Goal: Task Accomplishment & Management: Use online tool/utility

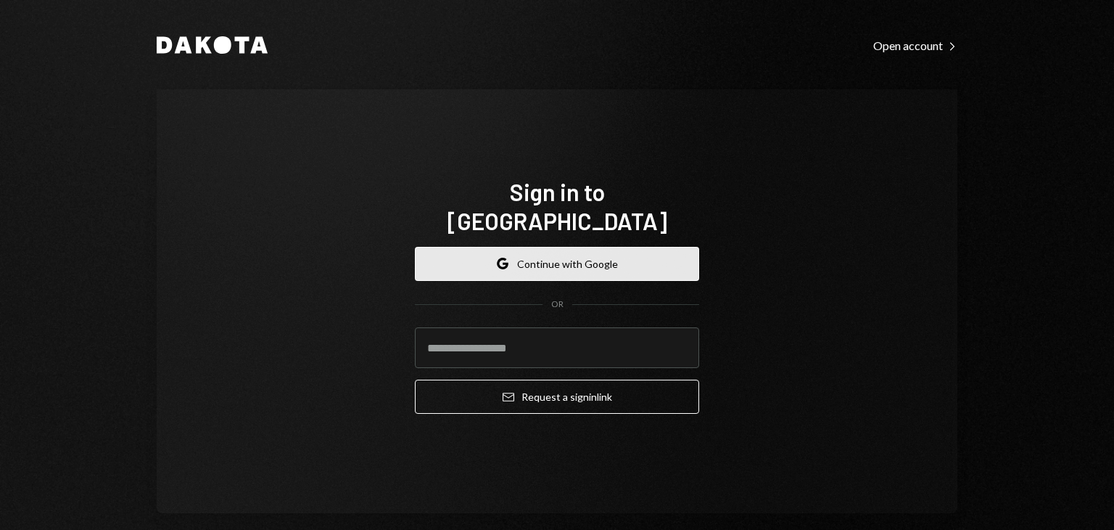
click at [514, 251] on button "Google Continue with Google" at bounding box center [557, 264] width 284 height 34
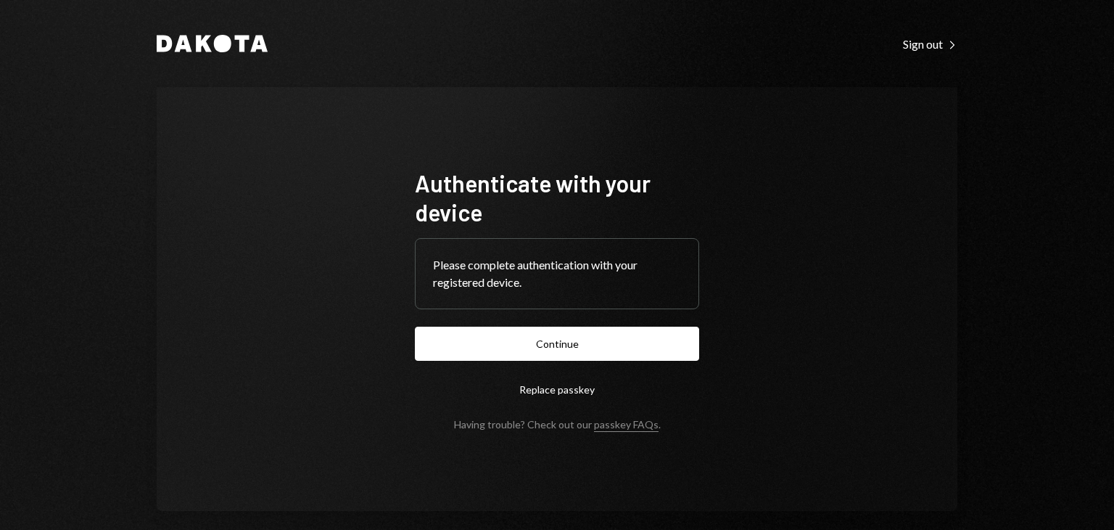
click at [522, 323] on form "Authenticate with your device Please complete authentication with your register…" at bounding box center [557, 299] width 284 height 262
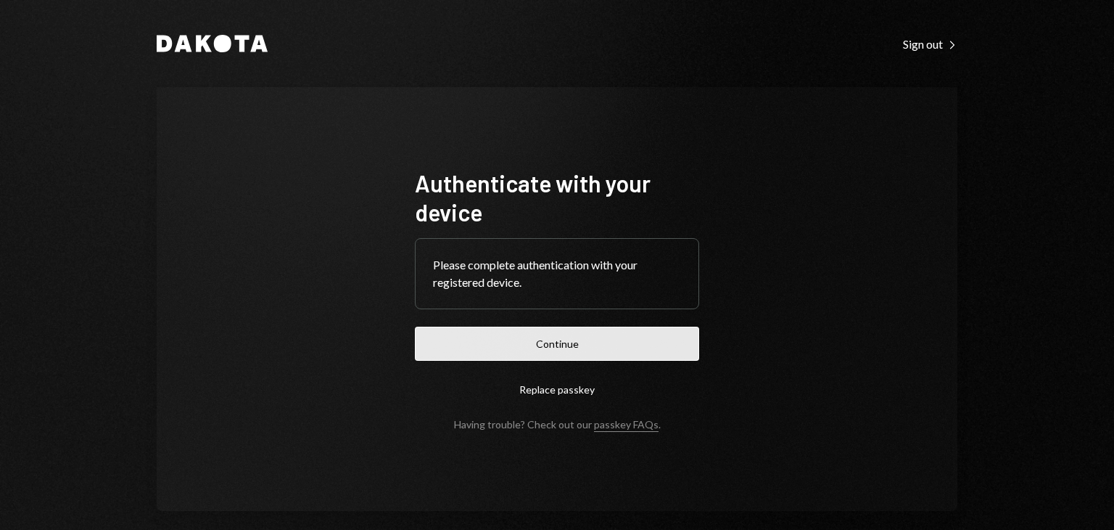
click at [521, 332] on button "Continue" at bounding box center [557, 343] width 284 height 34
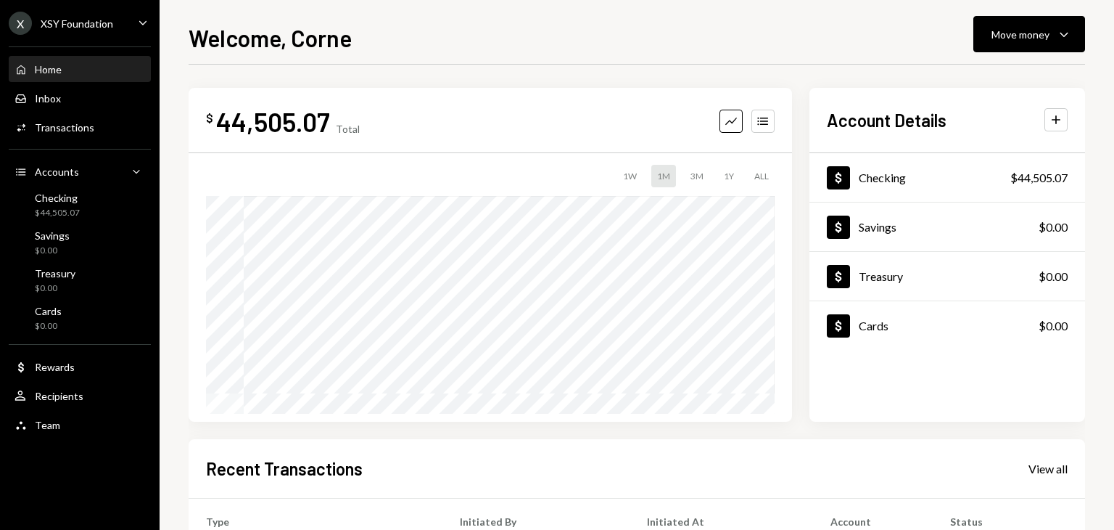
click at [97, 30] on div "X XSY Foundation" at bounding box center [61, 23] width 104 height 23
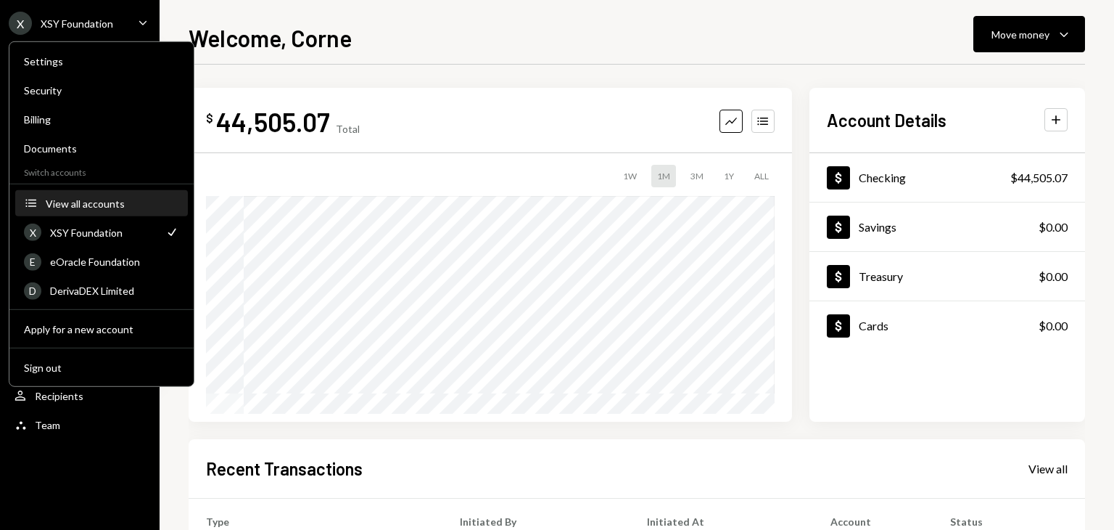
click at [78, 198] on div "View all accounts" at bounding box center [112, 203] width 133 height 12
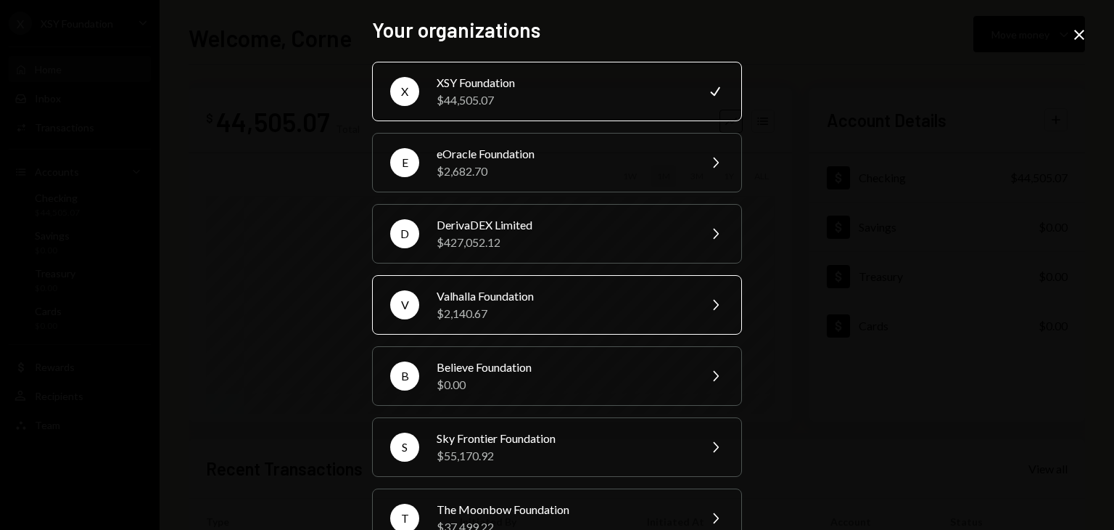
click at [507, 305] on div "$2,140.67" at bounding box center [563, 313] width 252 height 17
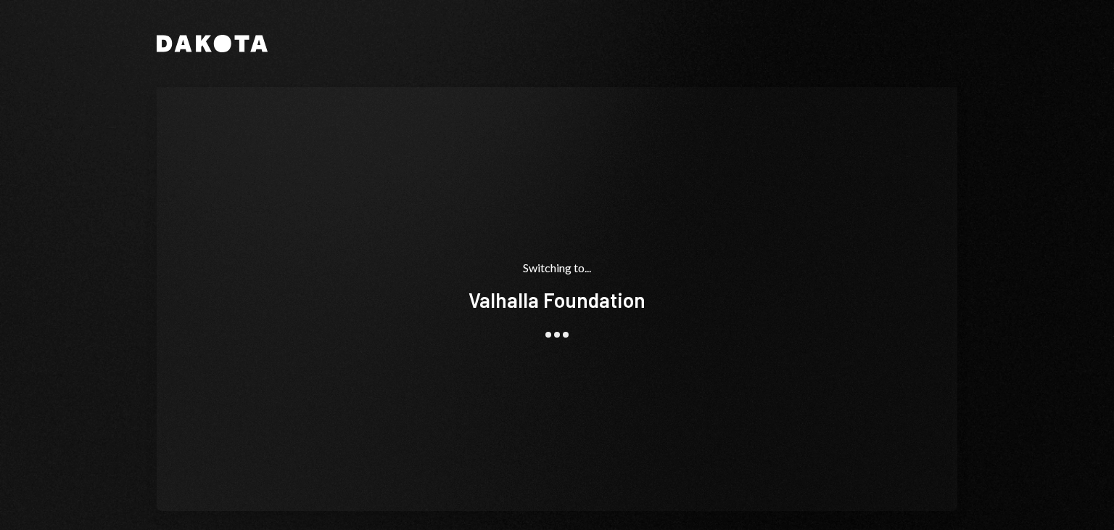
scroll to position [16, 0]
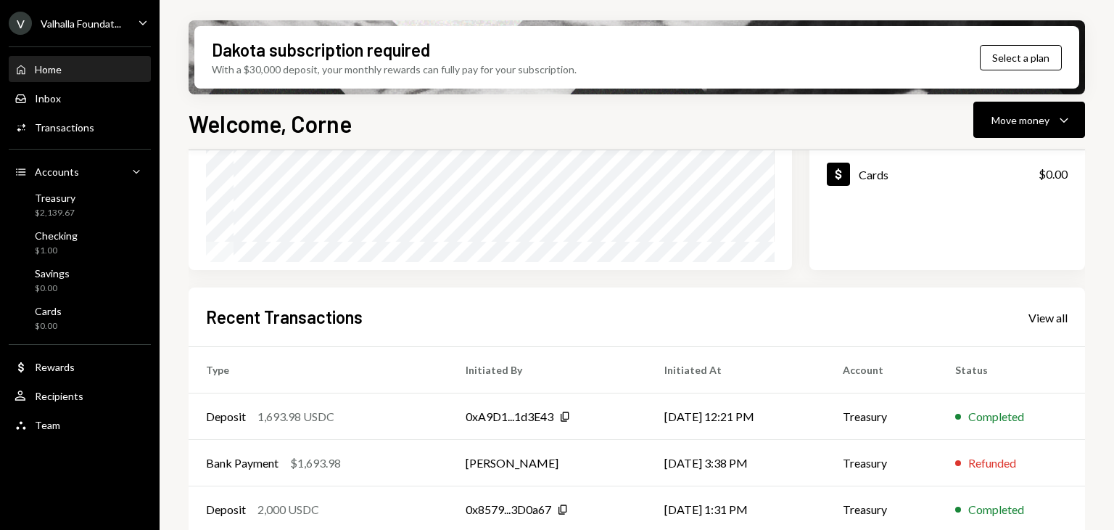
scroll to position [345, 0]
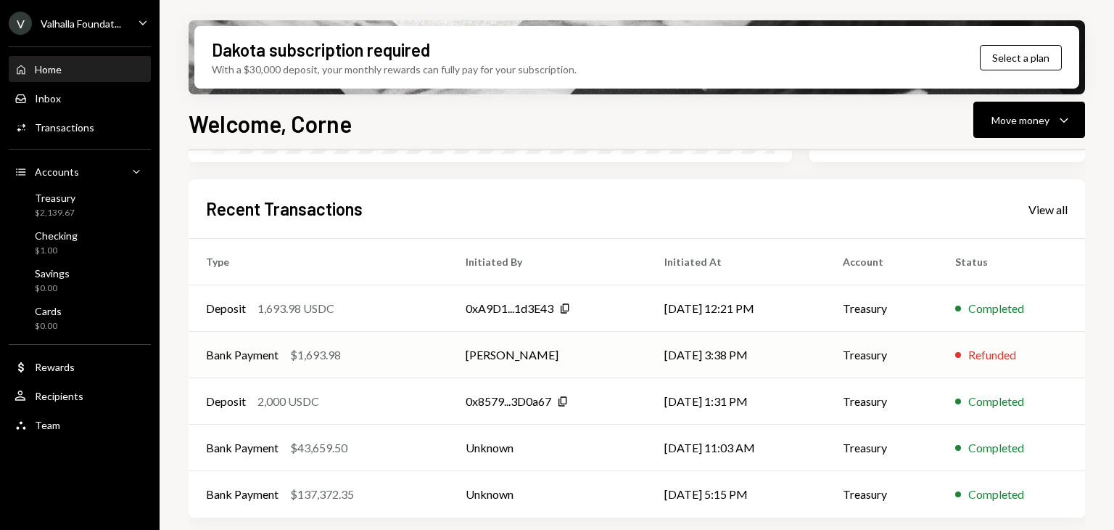
click at [321, 362] on div "$1,693.98" at bounding box center [315, 354] width 51 height 17
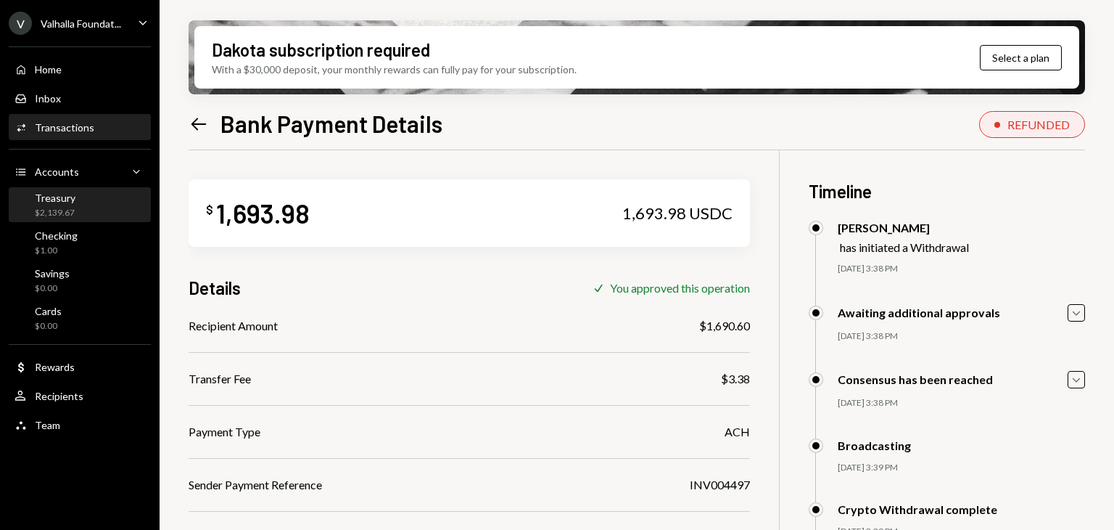
click at [63, 218] on div "$2,139.67" at bounding box center [55, 213] width 41 height 12
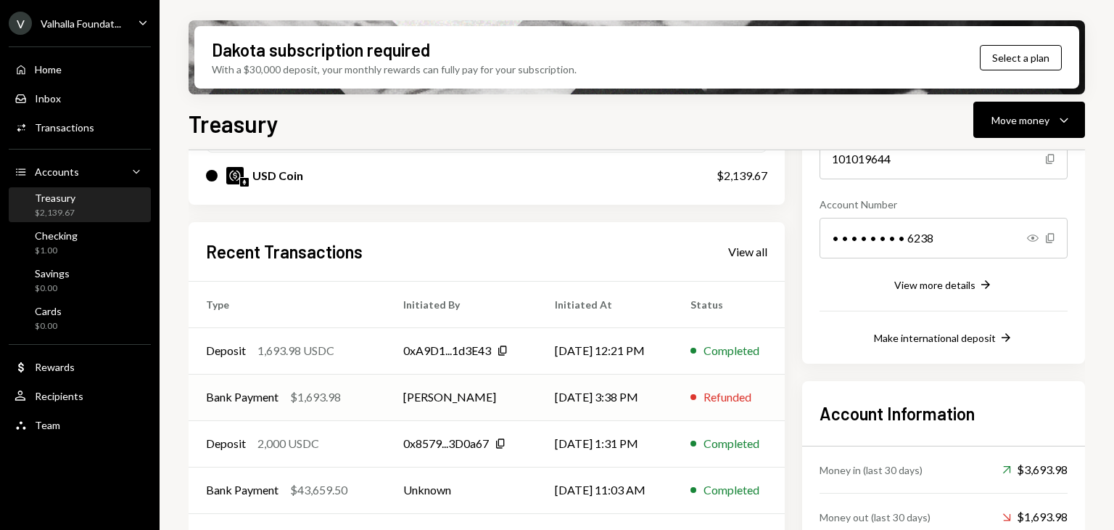
scroll to position [113, 0]
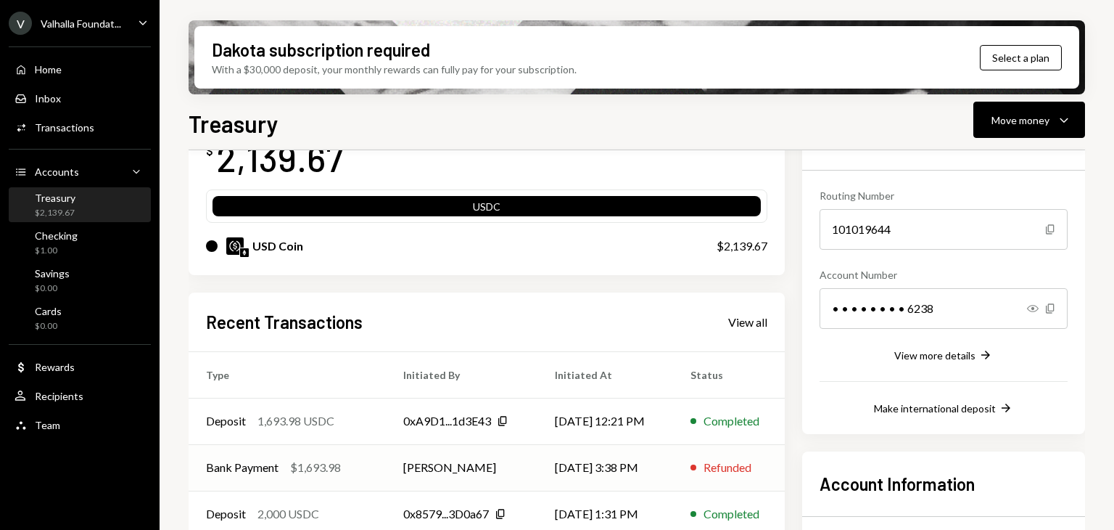
click at [502, 472] on td "[PERSON_NAME]" at bounding box center [461, 467] width 151 height 46
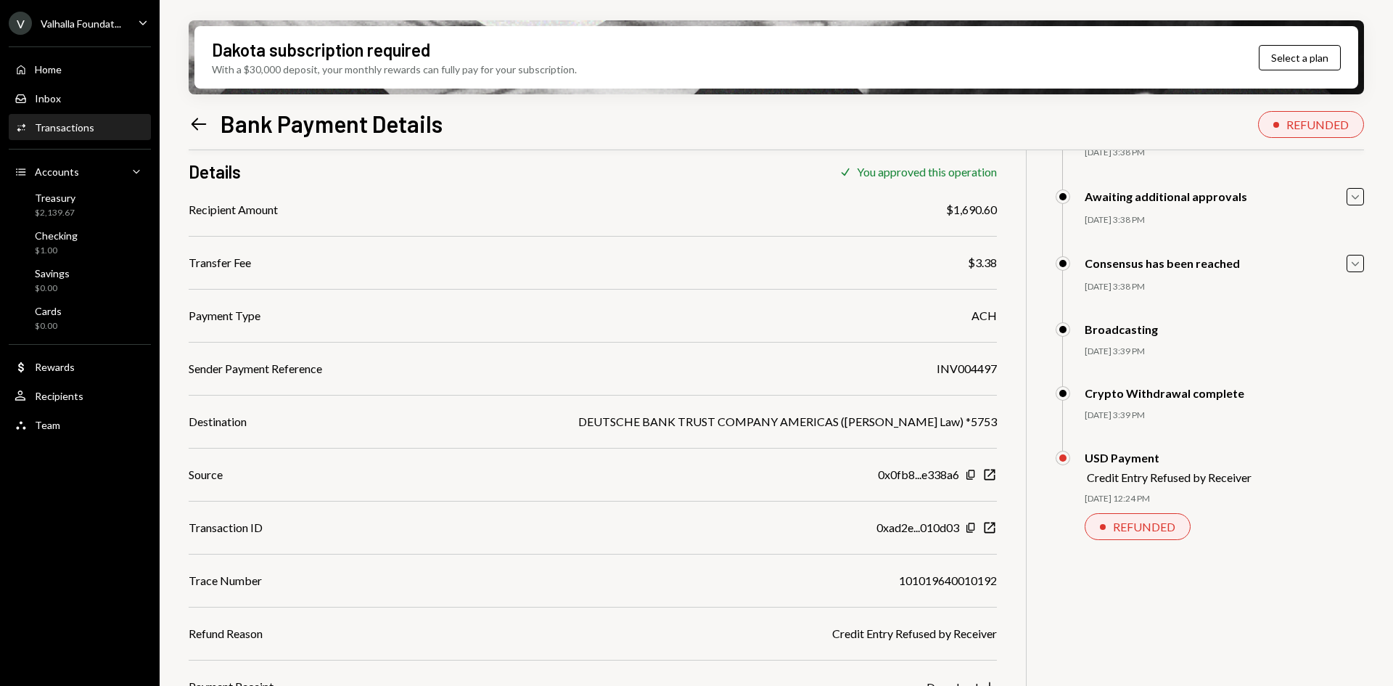
scroll to position [116, 0]
click at [60, 61] on div "Home Home" at bounding box center [80, 69] width 131 height 25
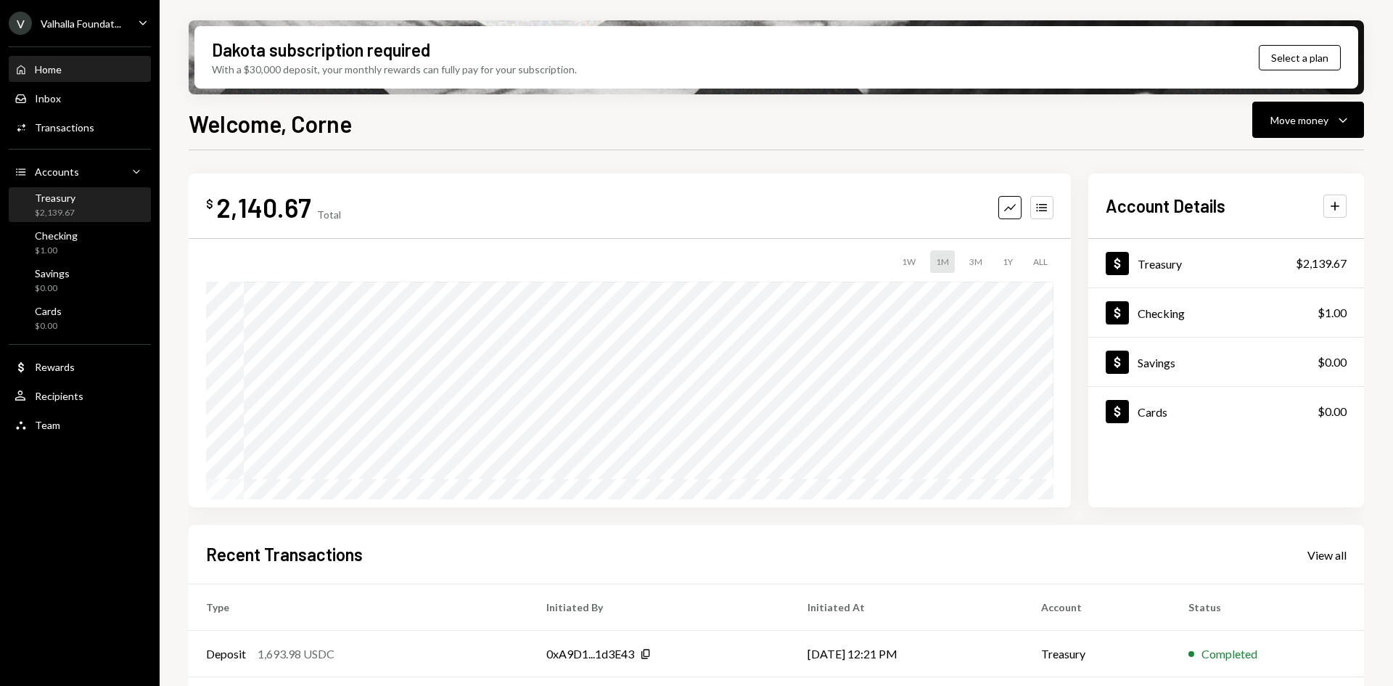
click at [57, 198] on div "Treasury" at bounding box center [55, 198] width 41 height 12
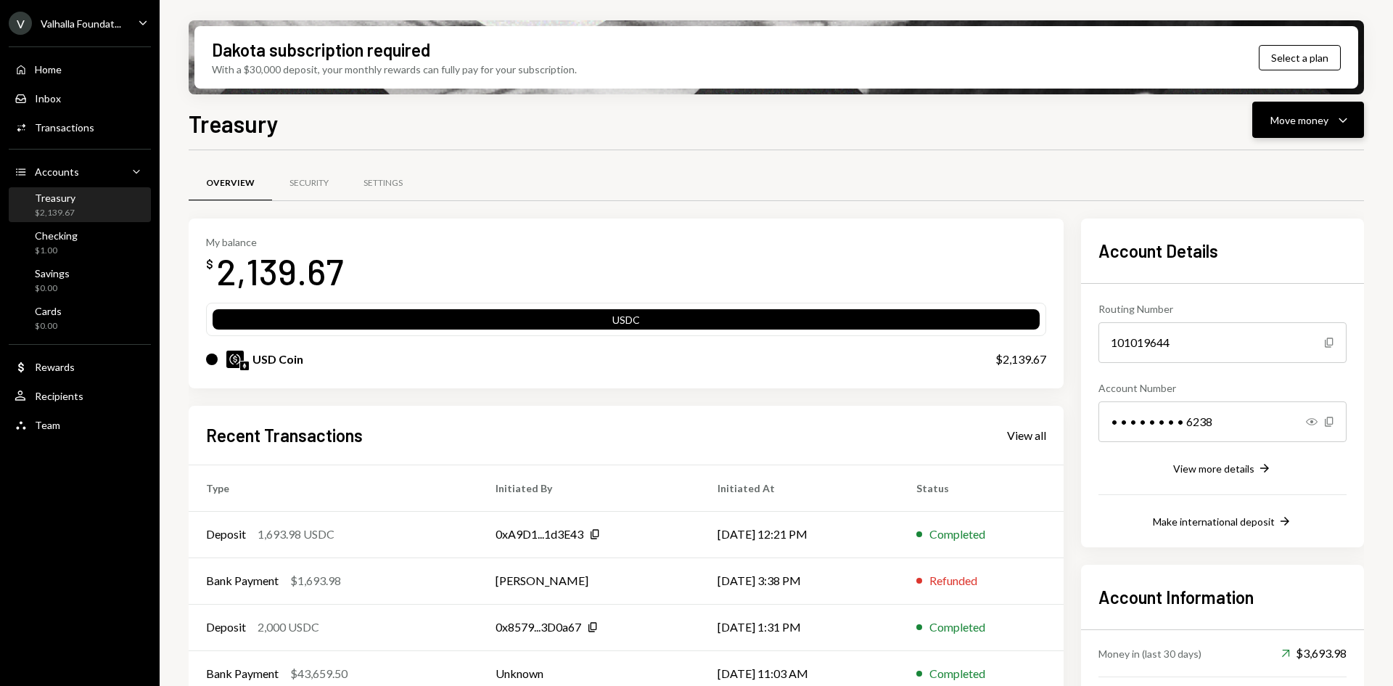
click at [1305, 122] on div "Move money" at bounding box center [1299, 119] width 58 height 15
click at [1283, 226] on div "Deposit" at bounding box center [1296, 228] width 106 height 15
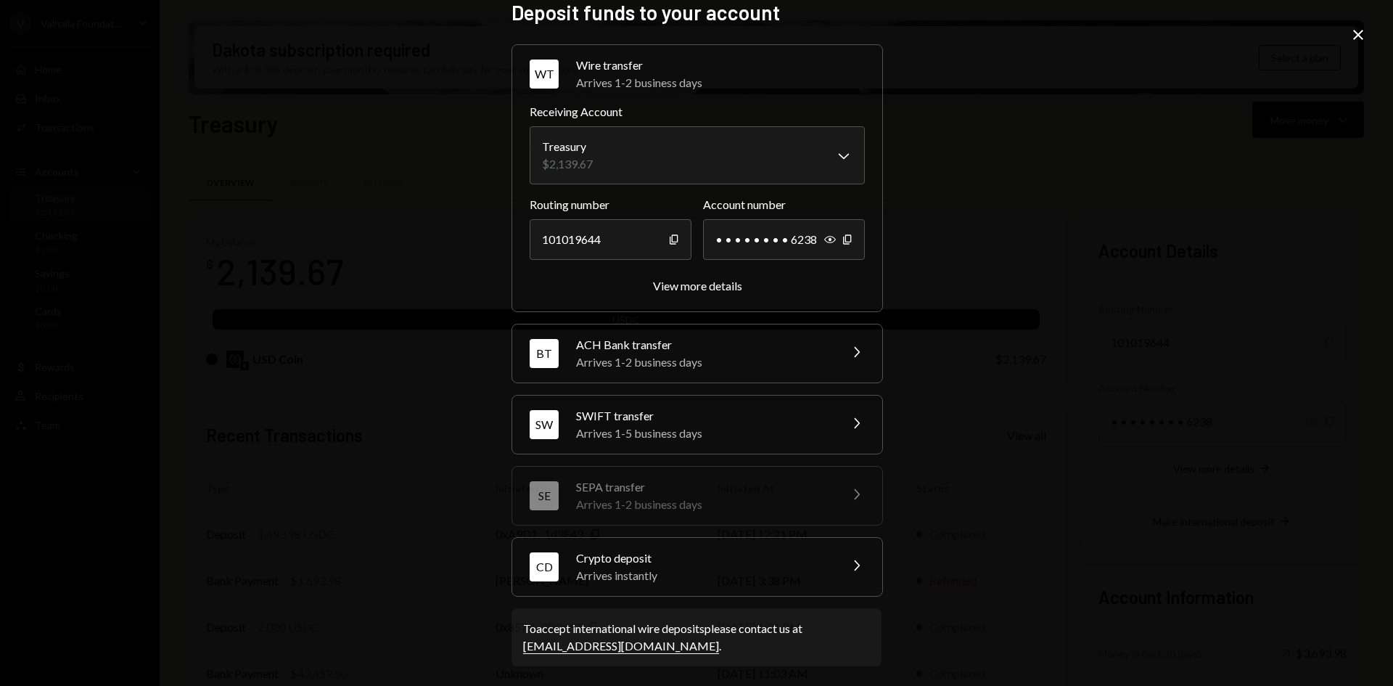
scroll to position [21, 0]
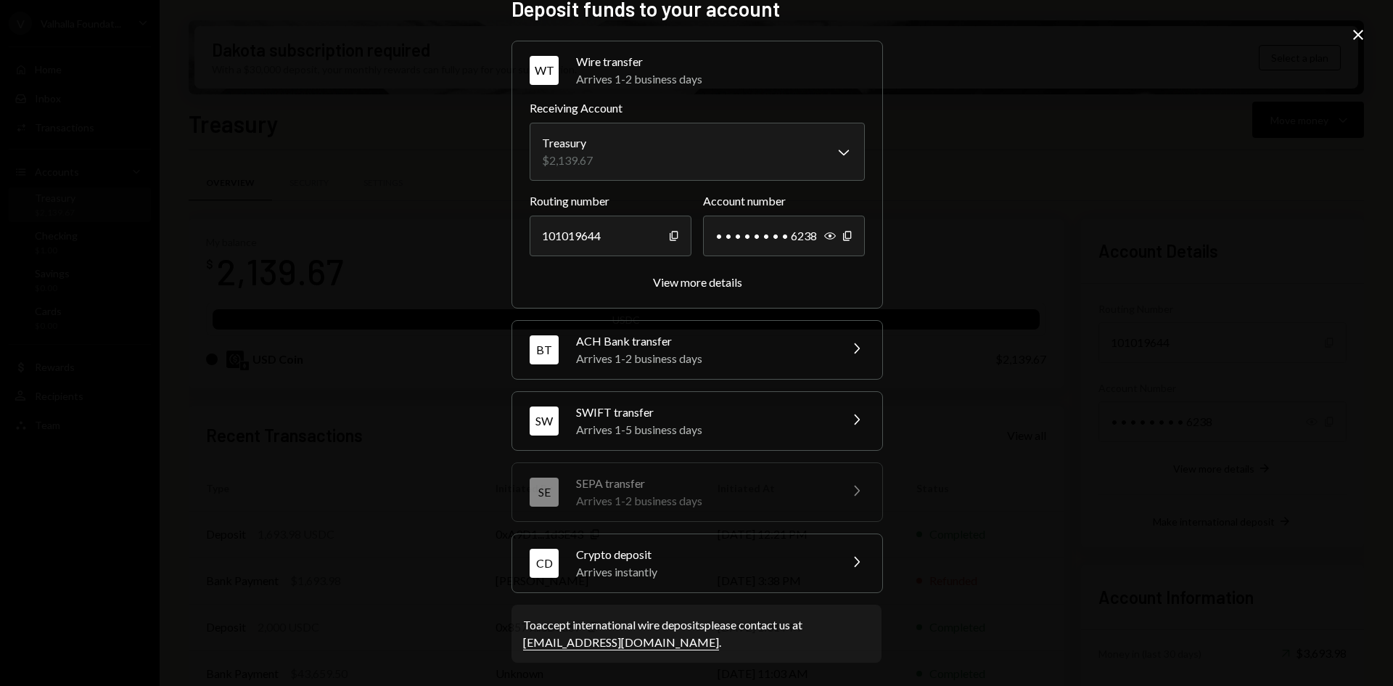
click at [768, 569] on div "Arrives instantly" at bounding box center [703, 571] width 254 height 17
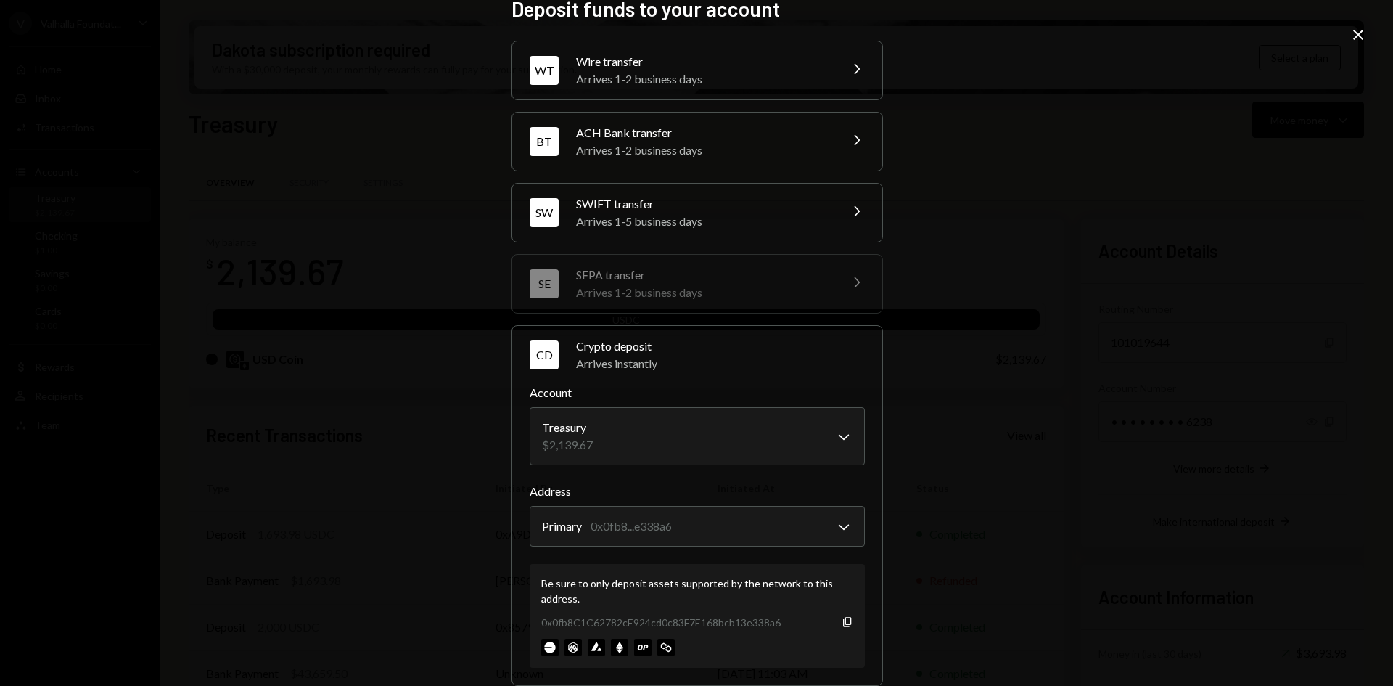
scroll to position [114, 0]
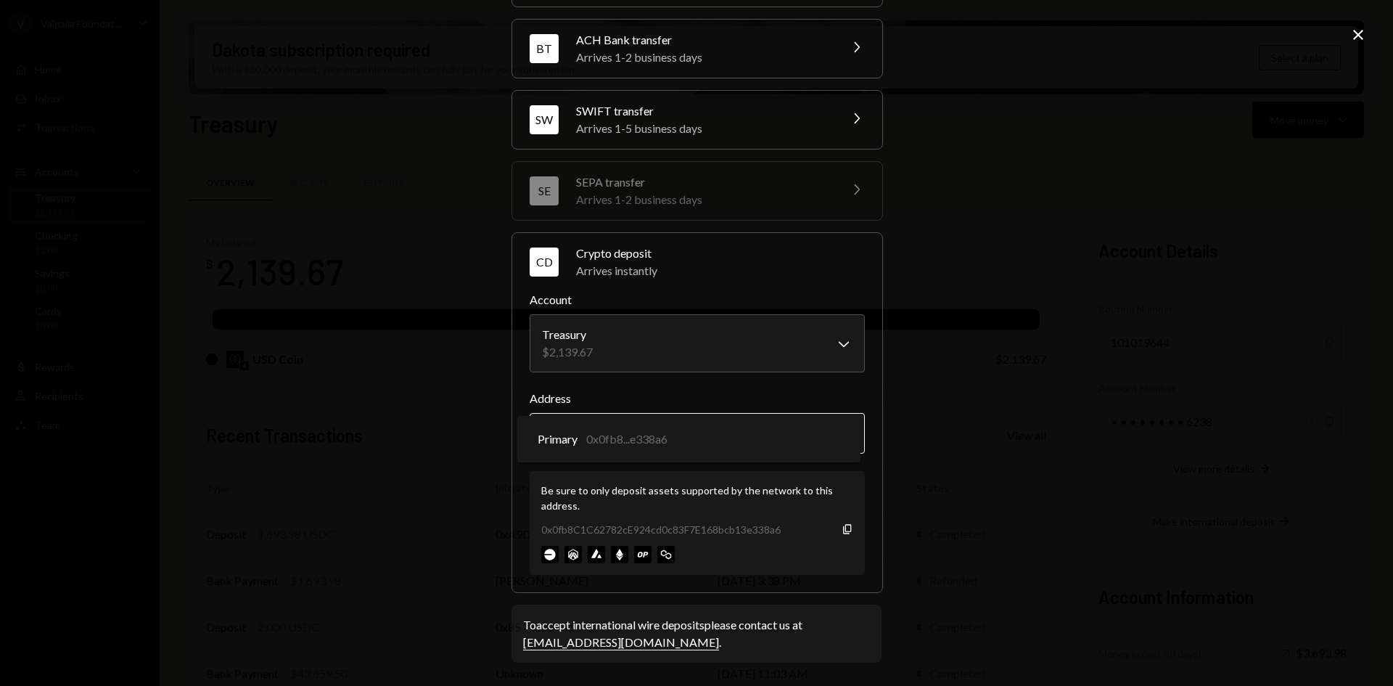
click at [831, 437] on body "V Valhalla Foundat... Caret Down Home Home Inbox Inbox Activities Transactions …" at bounding box center [696, 343] width 1393 height 686
click at [847, 527] on icon "button" at bounding box center [847, 528] width 8 height 9
click at [843, 530] on icon "button" at bounding box center [847, 528] width 8 height 9
click at [842, 529] on icon "Copy" at bounding box center [848, 529] width 12 height 12
